Goal: Communication & Community: Answer question/provide support

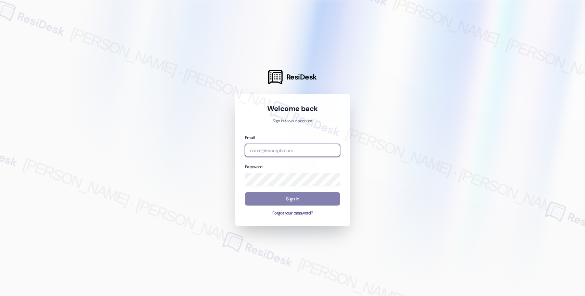
click at [256, 151] on input "email" at bounding box center [292, 150] width 95 height 13
paste input "automated-surveys-affinity_property-resen.nine@affinity_[DOMAIN_NAME]"
type input "automated-surveys-affinity_property-resen.nine@affinity_[DOMAIN_NAME]"
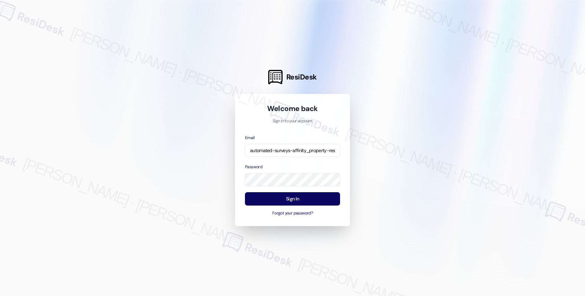
click at [416, 156] on div at bounding box center [292, 148] width 585 height 296
click at [296, 200] on button "Sign In" at bounding box center [292, 198] width 95 height 13
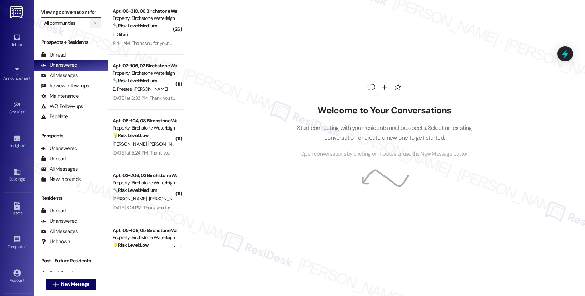
drag, startPoint x: 86, startPoint y: 31, endPoint x: 89, endPoint y: 28, distance: 3.6
click at [90, 28] on button "" at bounding box center [95, 22] width 11 height 11
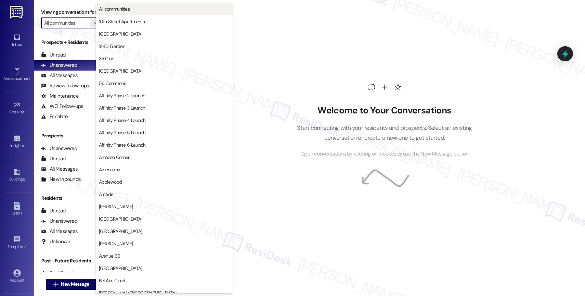
click at [129, 6] on span "All communities" at bounding box center [114, 8] width 31 height 7
